Goal: Check status

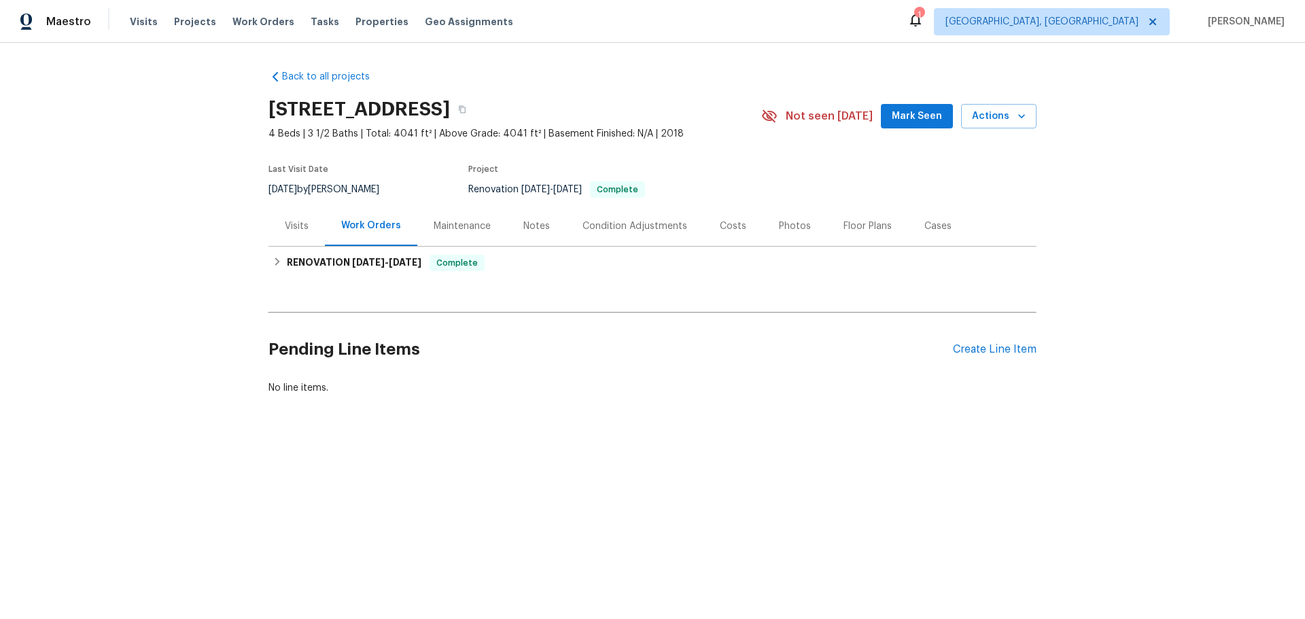
click at [470, 223] on div "Maintenance" at bounding box center [462, 226] width 57 height 14
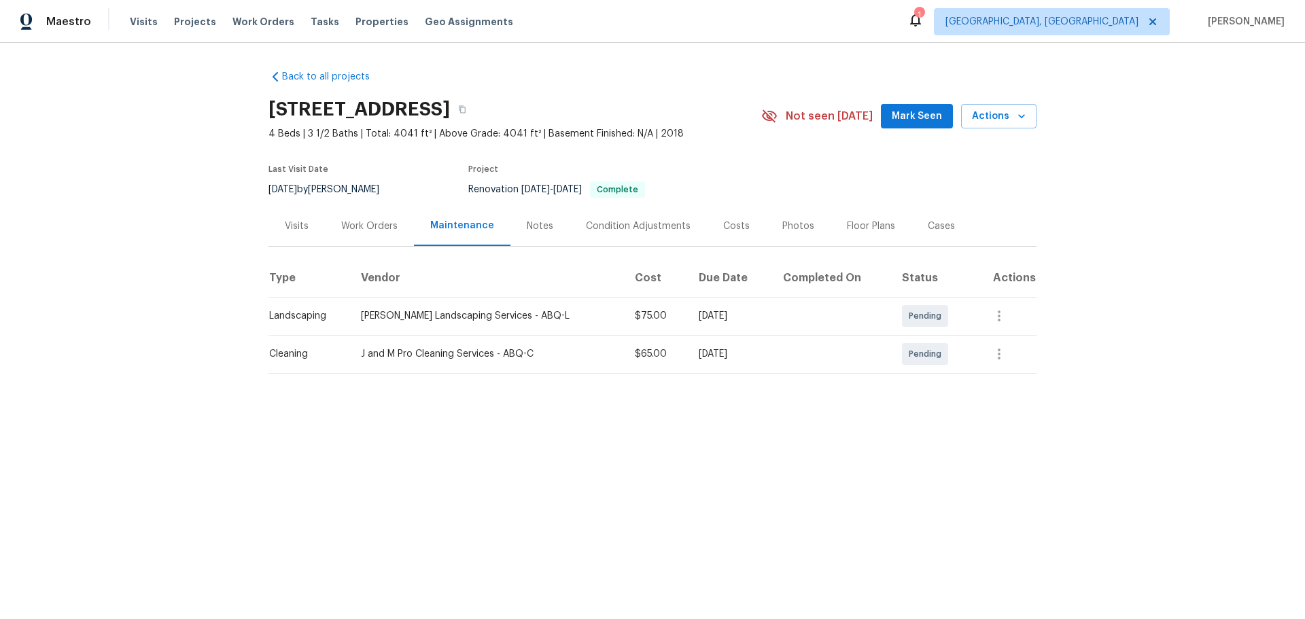
click at [378, 238] on div "Work Orders" at bounding box center [369, 226] width 89 height 40
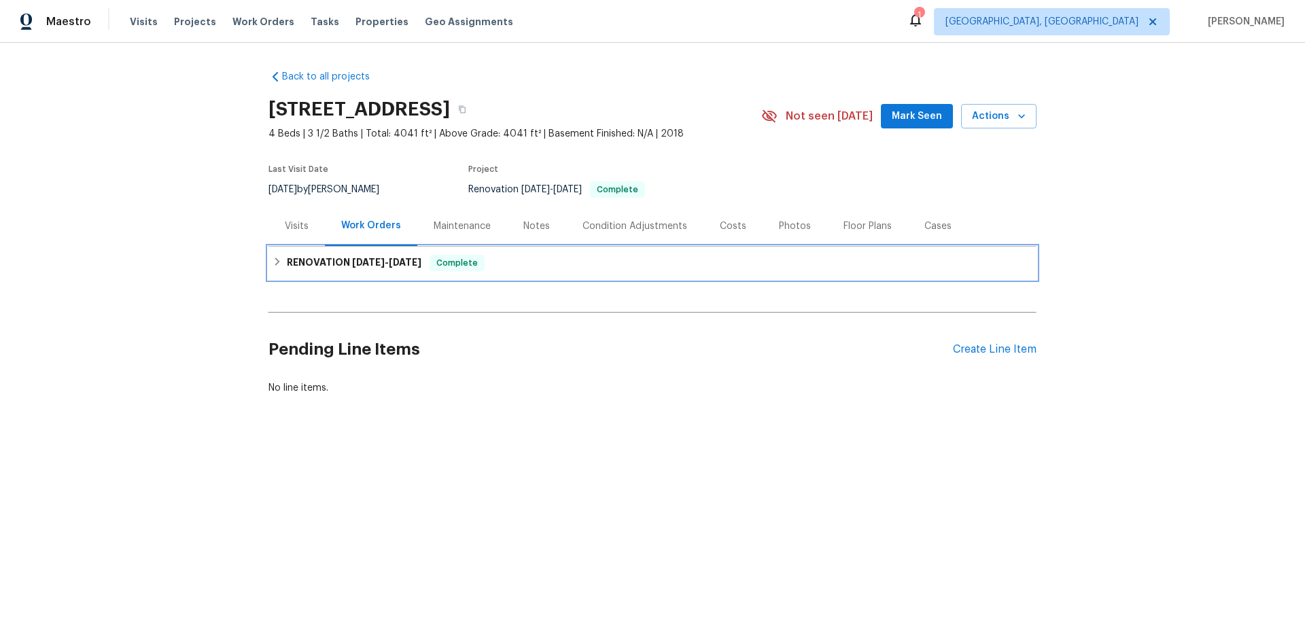
drag, startPoint x: 457, startPoint y: 248, endPoint x: 474, endPoint y: 266, distance: 25.0
click at [458, 251] on div "RENOVATION [DATE] - [DATE] Complete" at bounding box center [652, 263] width 768 height 33
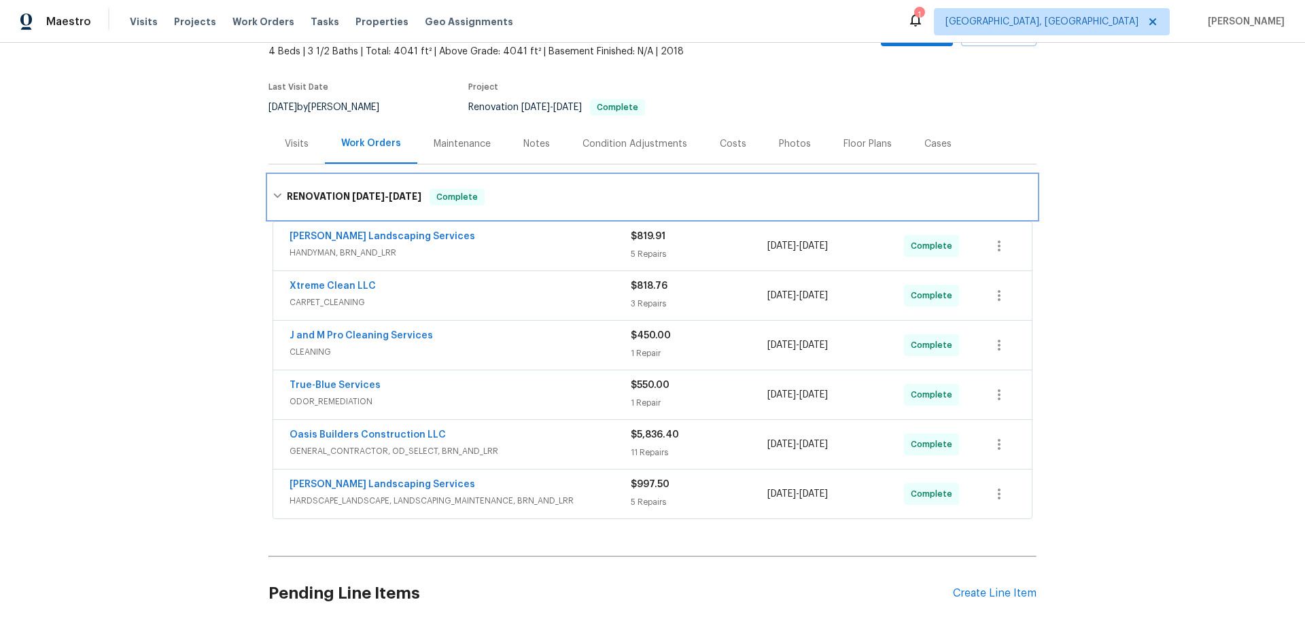
scroll to position [136, 0]
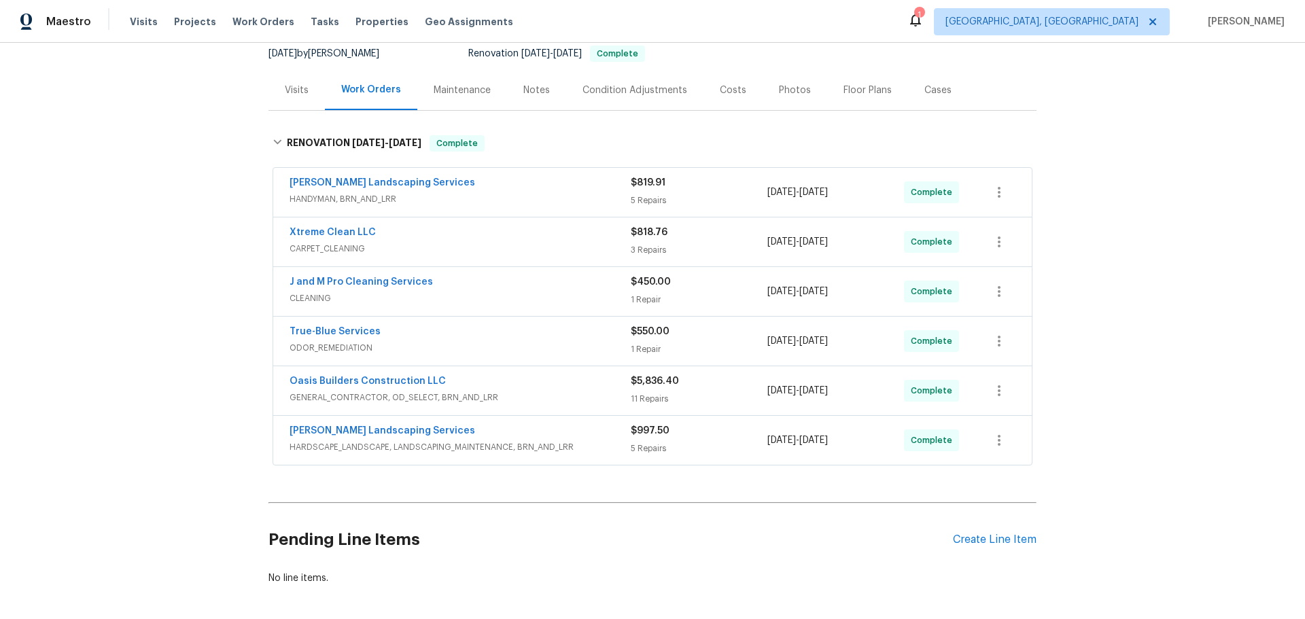
click at [674, 423] on div "[PERSON_NAME] Landscaping Services HARDSCAPE_LANDSCAPE, LANDSCAPING_MAINTENANCE…" at bounding box center [652, 440] width 758 height 49
click at [682, 399] on div "11 Repairs" at bounding box center [699, 399] width 137 height 14
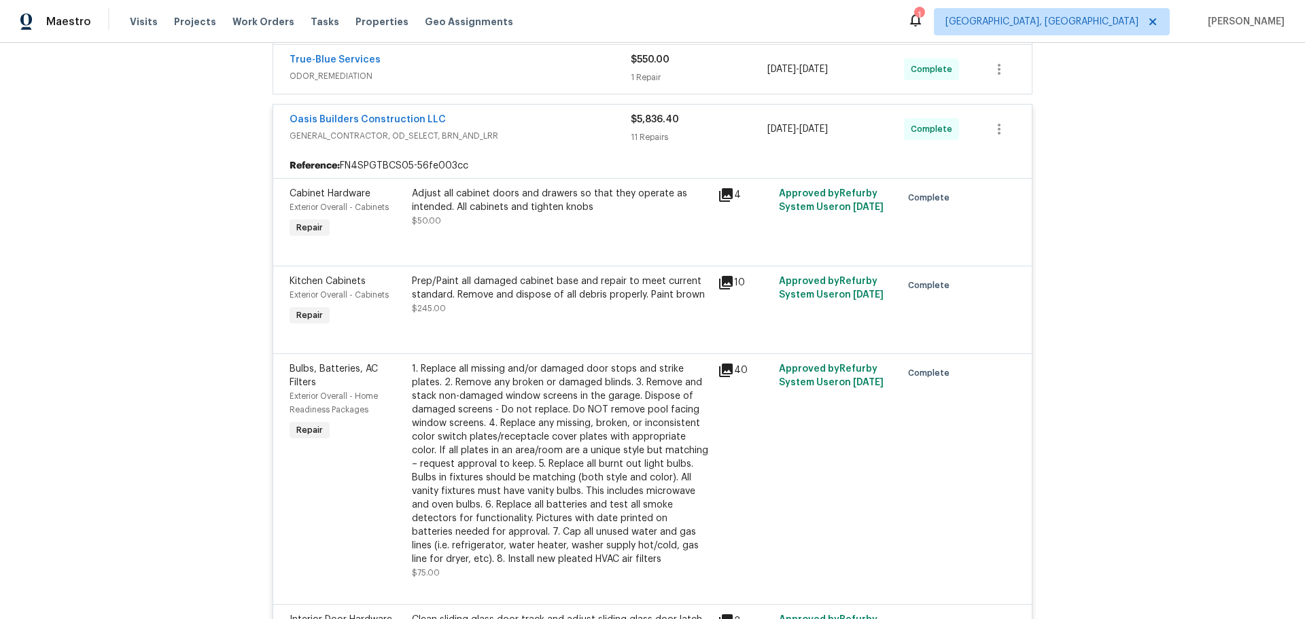
scroll to position [476, 0]
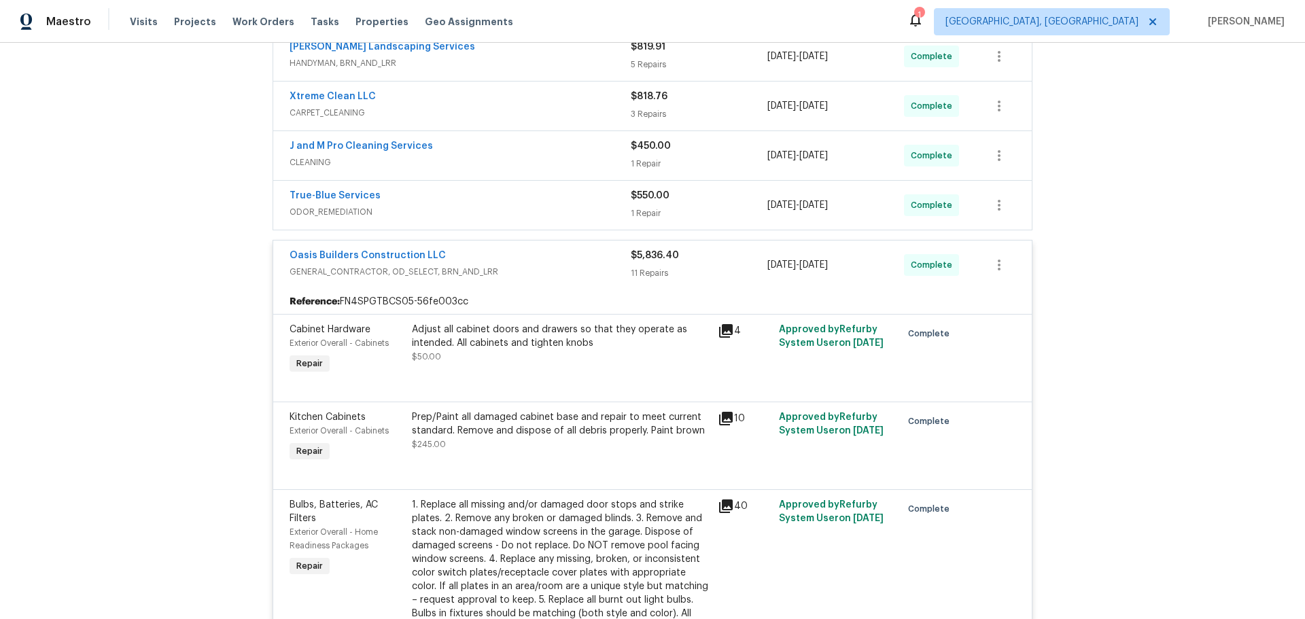
click at [478, 250] on div "Oasis Builders Construction LLC" at bounding box center [459, 257] width 341 height 16
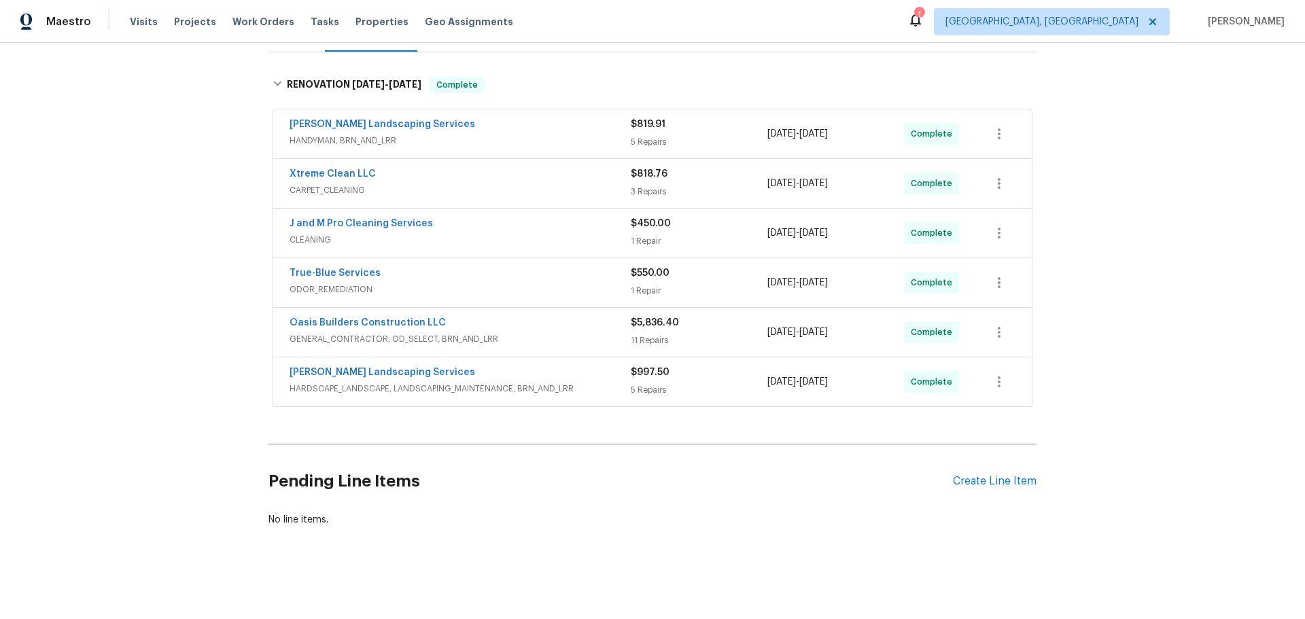
click at [501, 266] on div "True-Blue Services" at bounding box center [459, 274] width 341 height 16
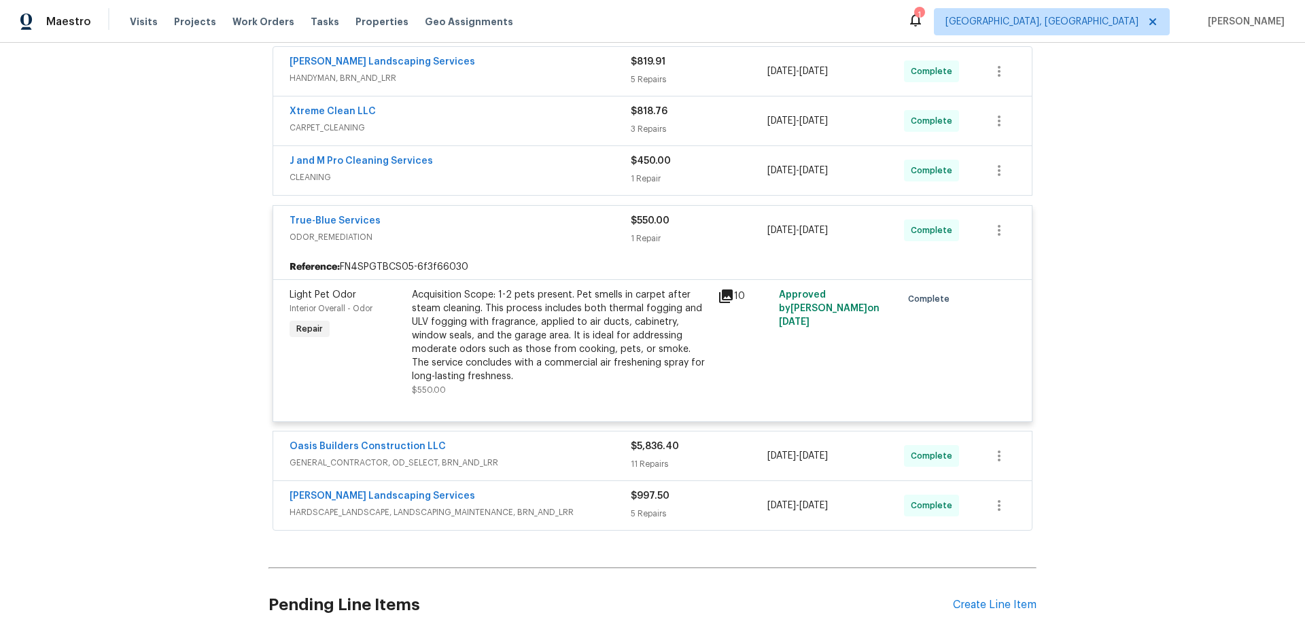
scroll to position [272, 0]
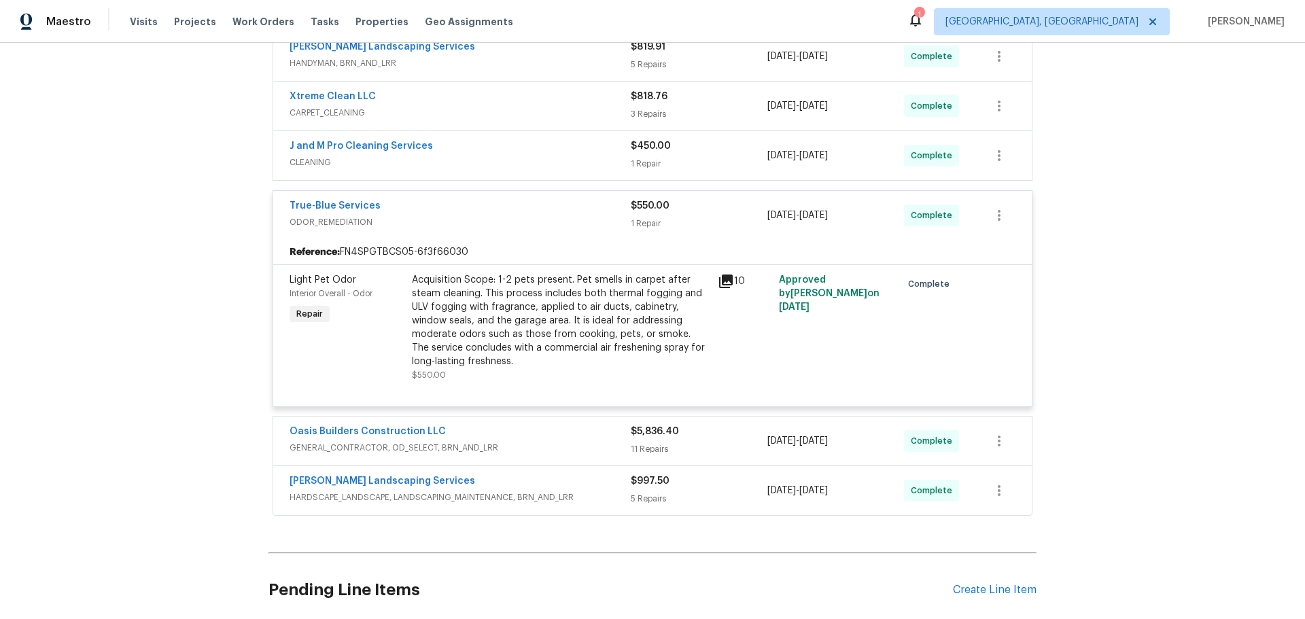
click at [557, 216] on span "ODOR_REMEDIATION" at bounding box center [459, 222] width 341 height 14
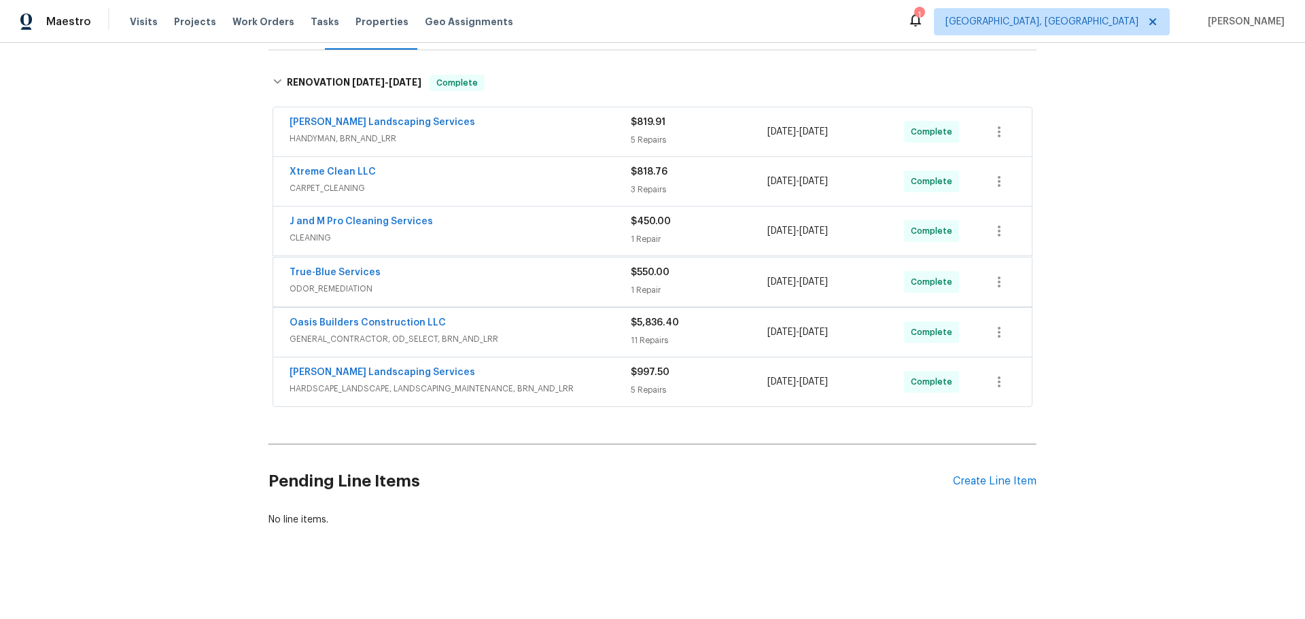
scroll to position [205, 0]
click at [1007, 179] on button "button" at bounding box center [999, 183] width 33 height 33
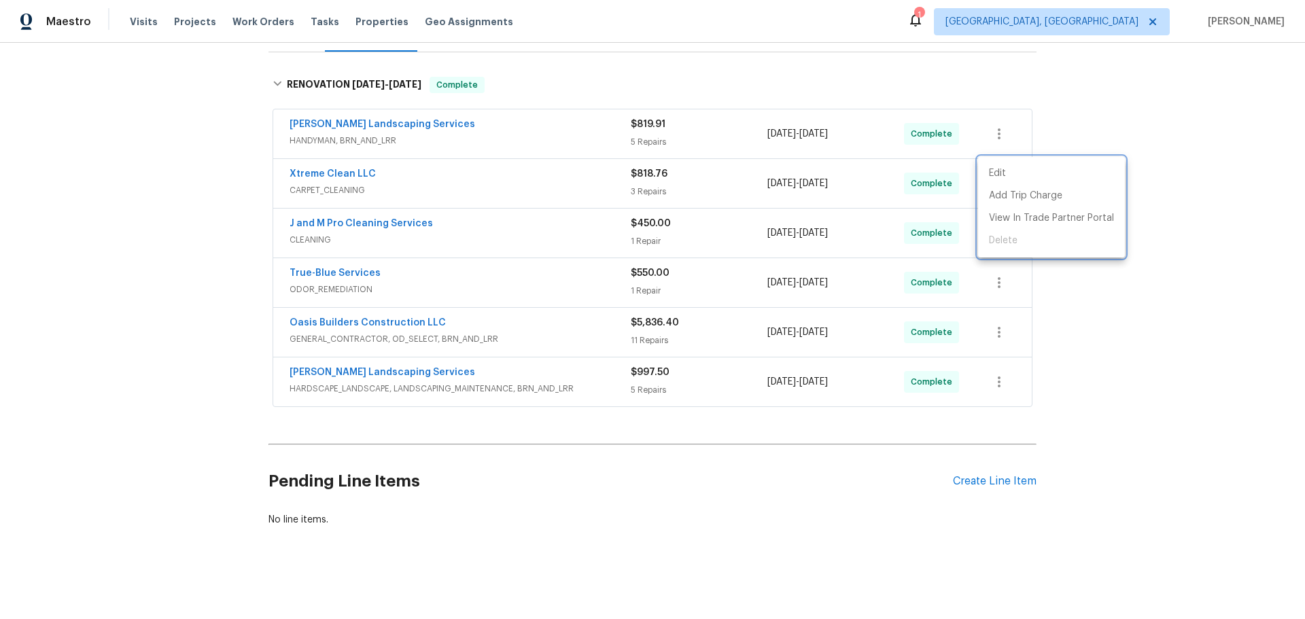
click at [1059, 147] on div at bounding box center [652, 309] width 1305 height 619
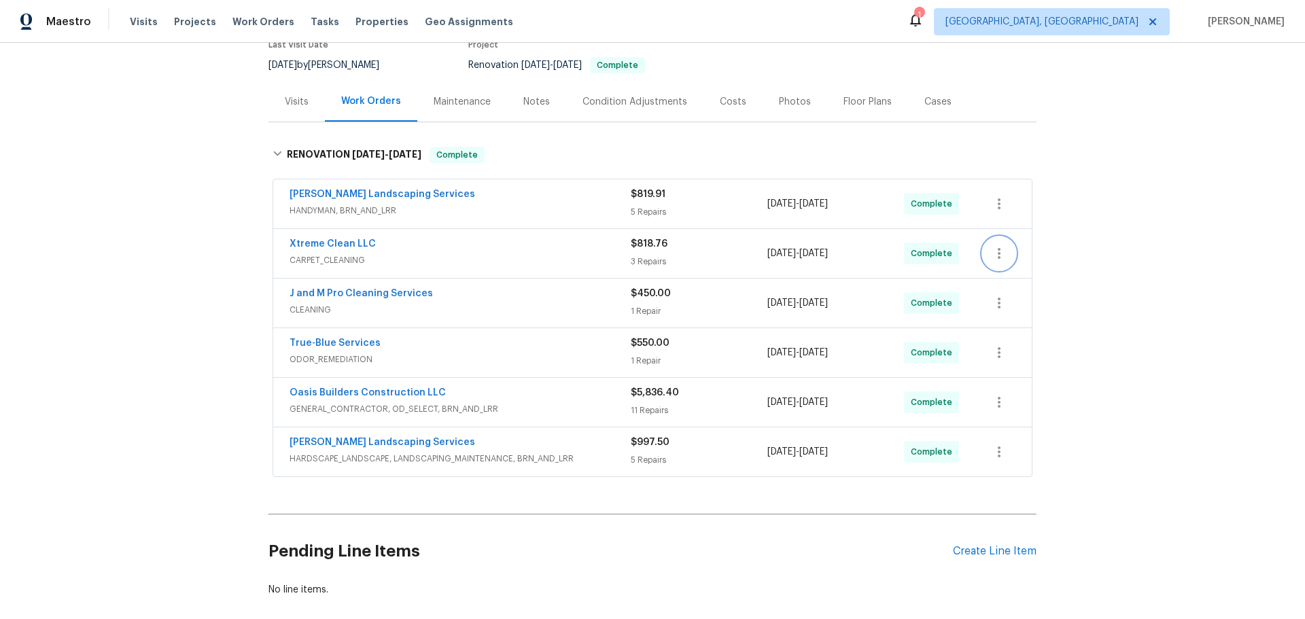
scroll to position [122, 0]
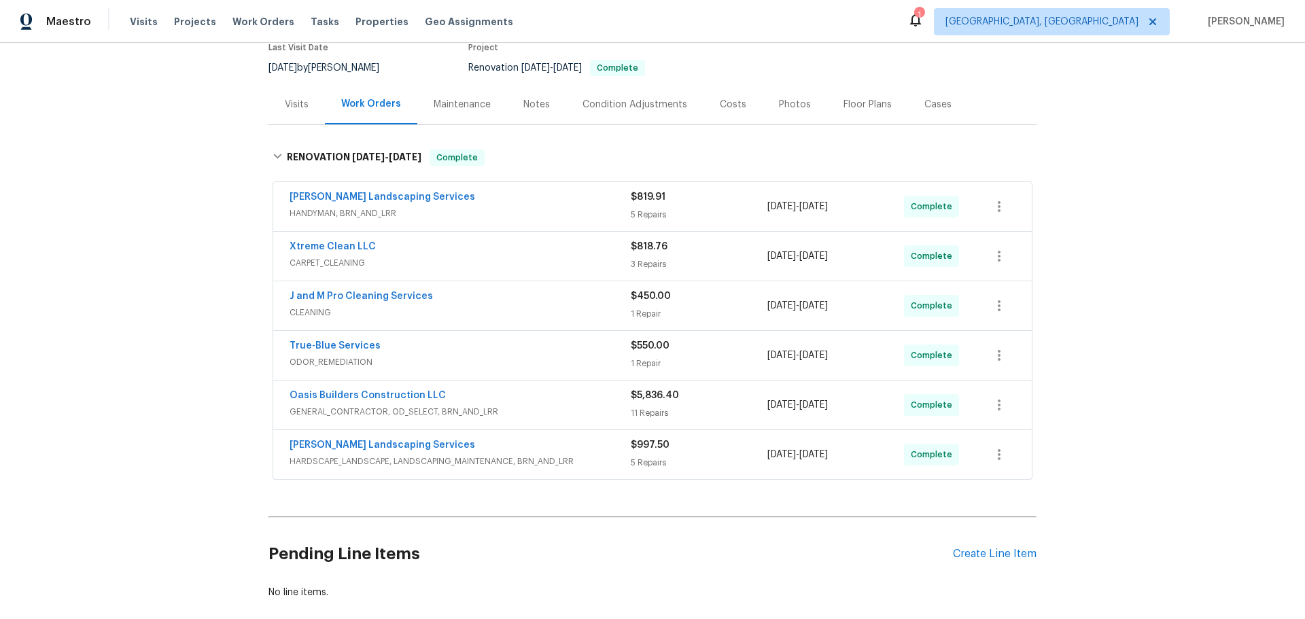
click at [729, 398] on div "$5,836.40" at bounding box center [699, 396] width 137 height 14
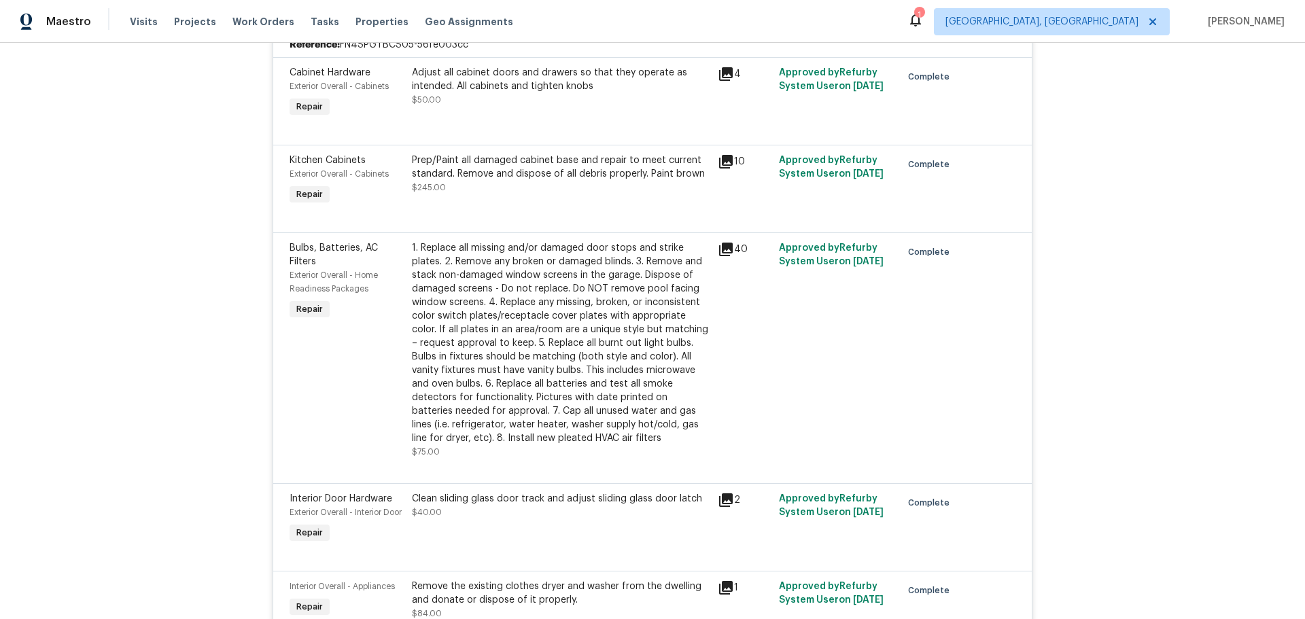
scroll to position [529, 0]
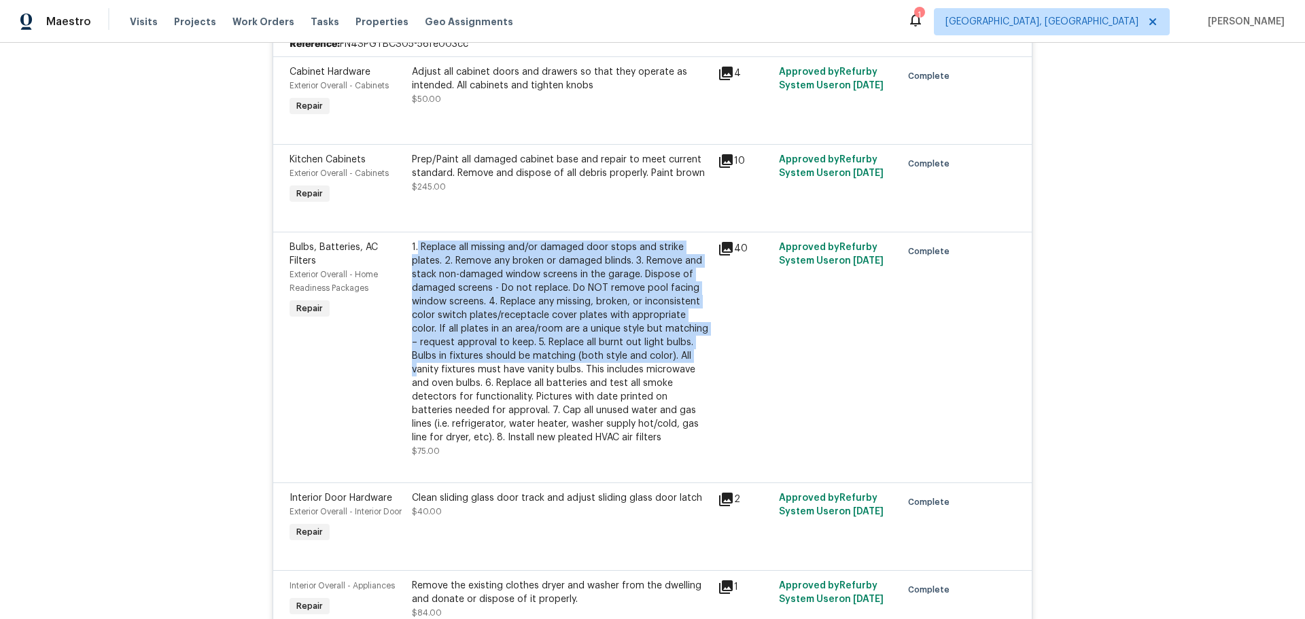
drag, startPoint x: 423, startPoint y: 239, endPoint x: 673, endPoint y: 355, distance: 276.4
click at [673, 355] on div "1. Replace all missing and/or damaged door stops and strike plates. 2. Remove a…" at bounding box center [561, 343] width 298 height 204
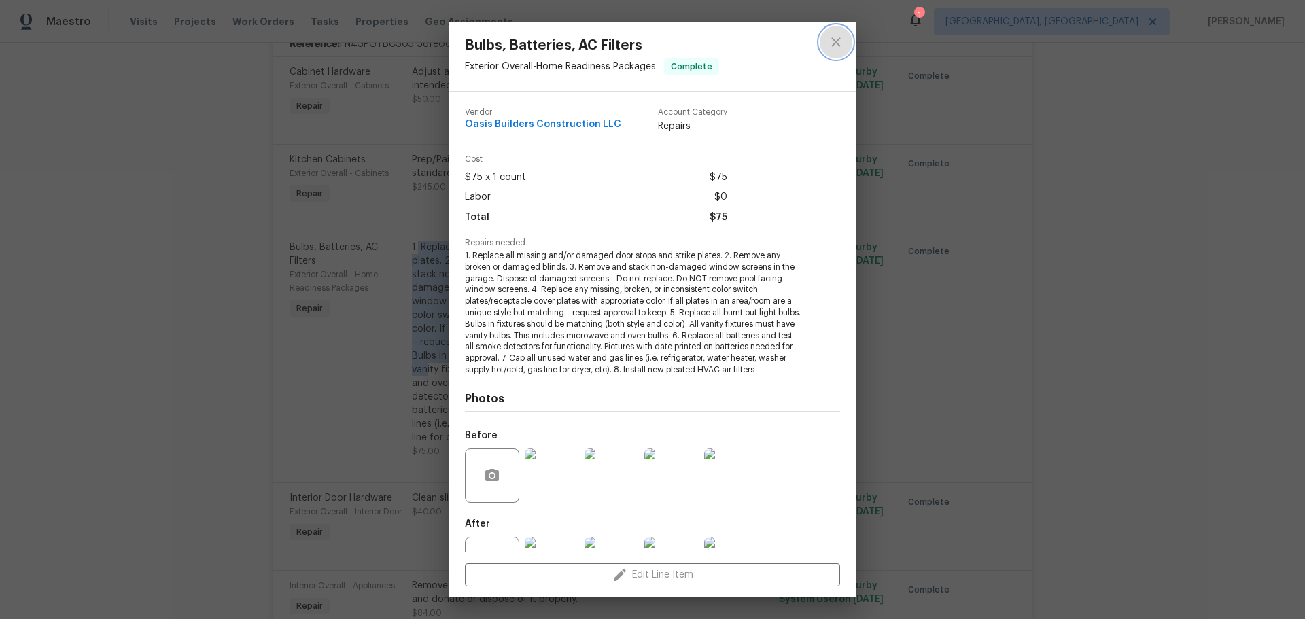
click at [842, 48] on icon "close" at bounding box center [836, 42] width 16 height 16
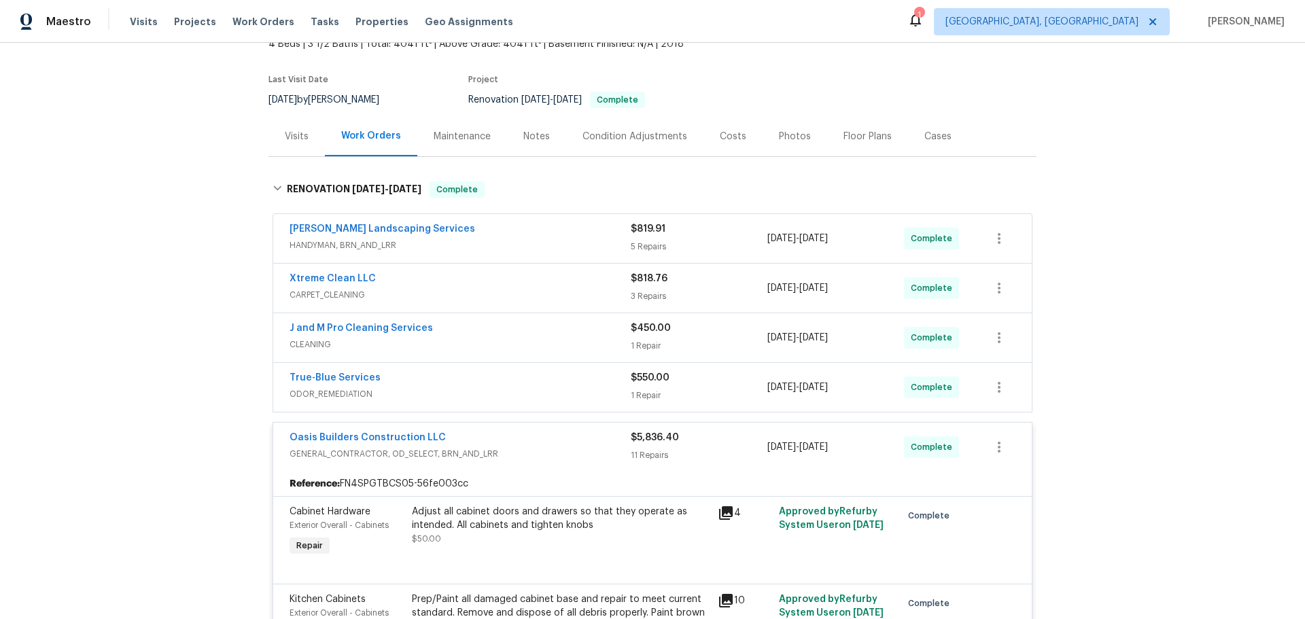
scroll to position [0, 0]
